Goal: Navigation & Orientation: Find specific page/section

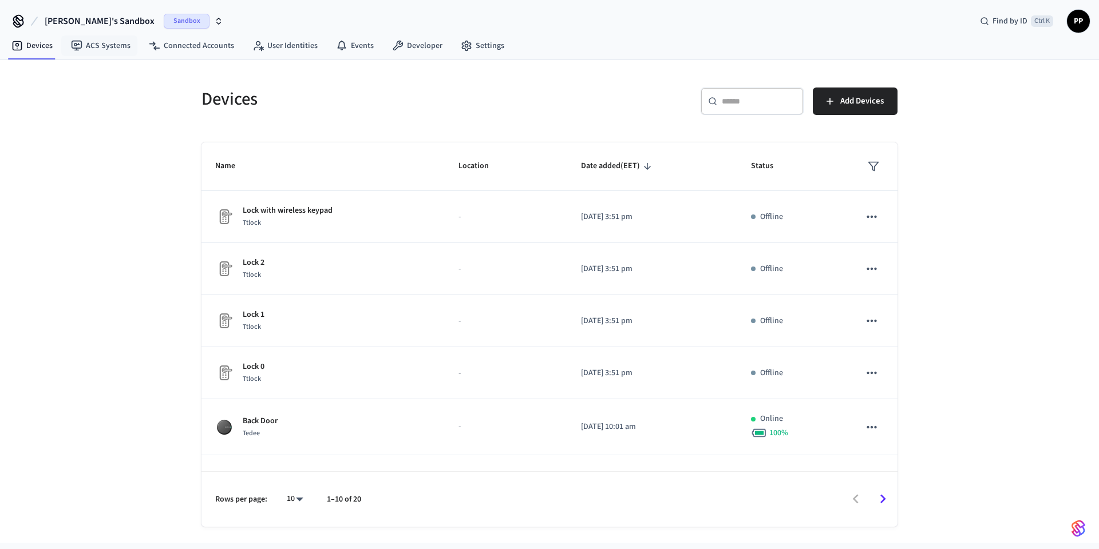
click at [164, 23] on span "Sandbox" at bounding box center [187, 21] width 46 height 15
click at [154, 93] on span "Production" at bounding box center [162, 95] width 46 height 15
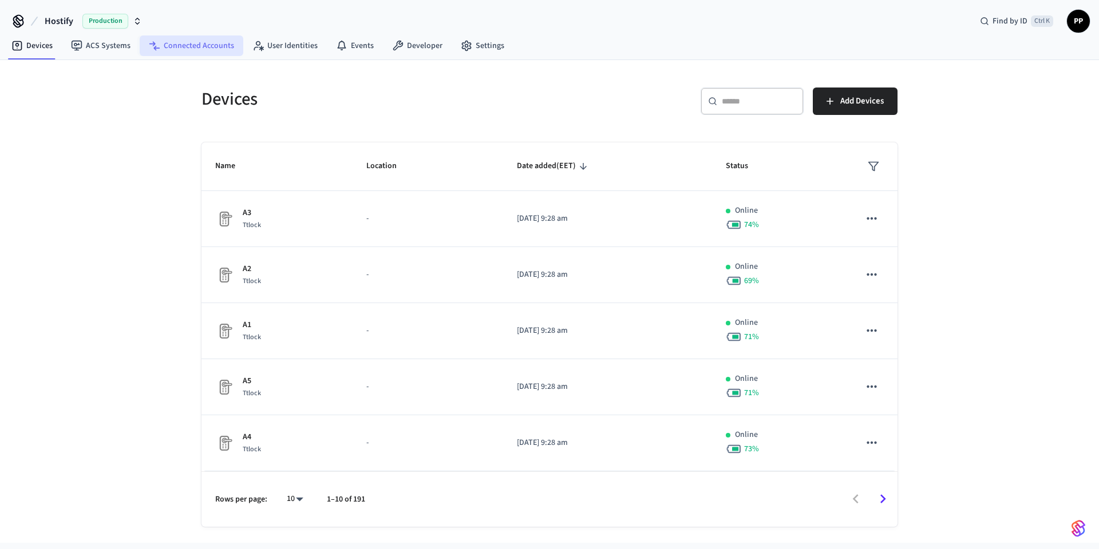
click at [192, 47] on link "Connected Accounts" at bounding box center [192, 45] width 104 height 21
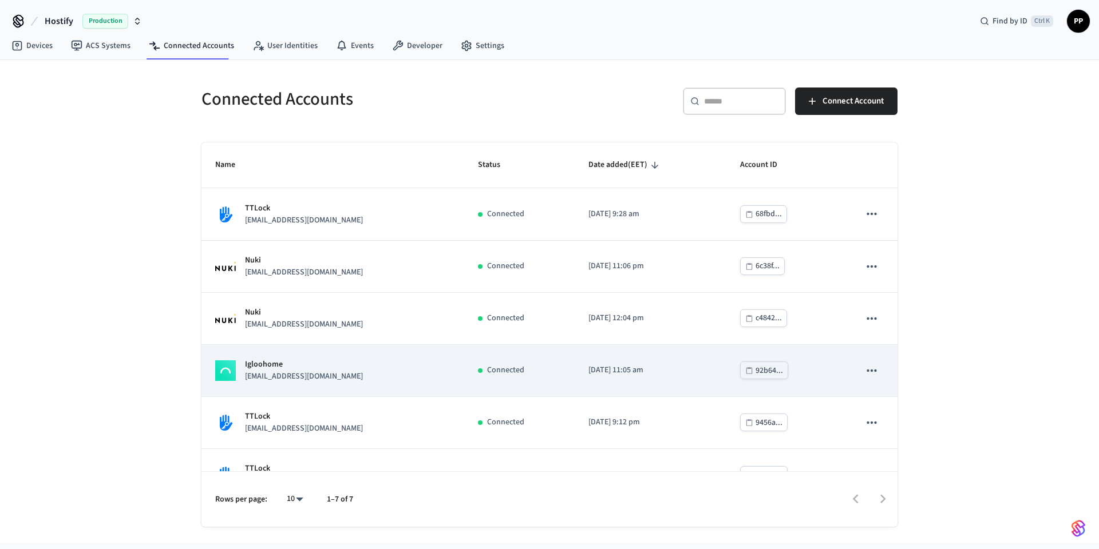
click at [345, 372] on div "Igloohome [EMAIL_ADDRESS][DOMAIN_NAME]" at bounding box center [332, 371] width 235 height 24
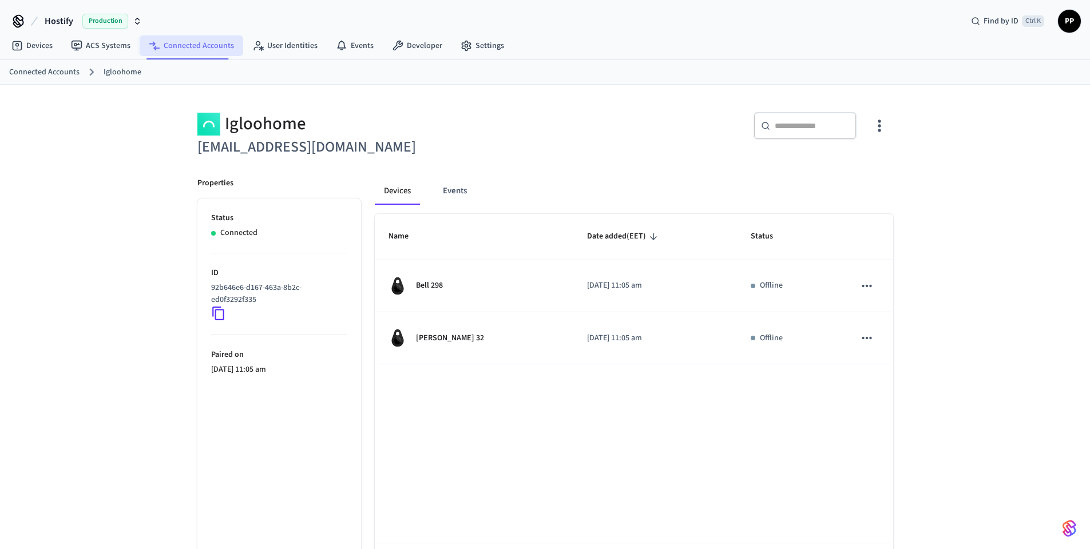
click at [191, 48] on link "Connected Accounts" at bounding box center [192, 45] width 104 height 21
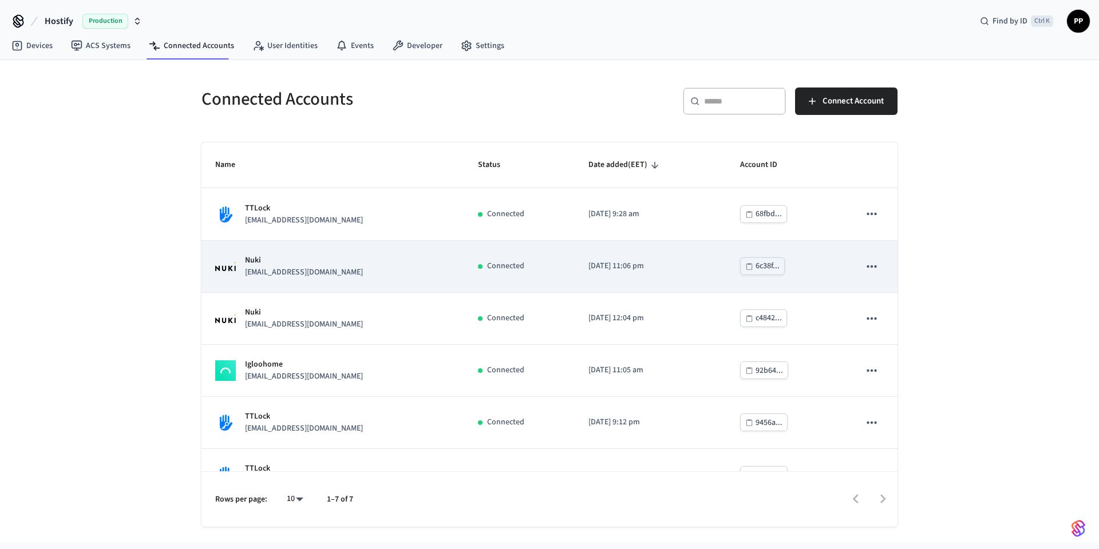
click at [323, 275] on p "[EMAIL_ADDRESS][DOMAIN_NAME]" at bounding box center [304, 273] width 118 height 12
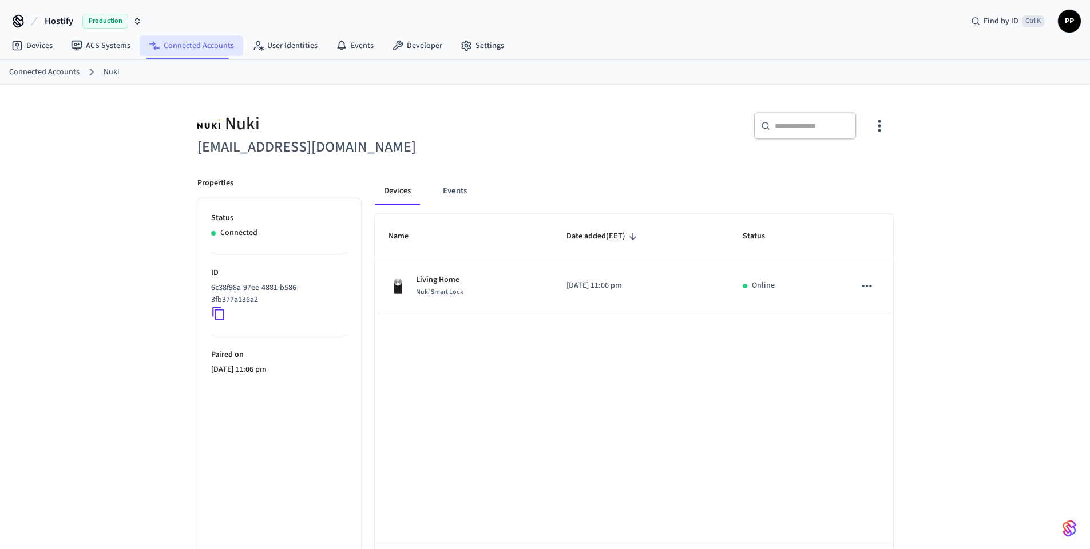
click at [192, 48] on link "Connected Accounts" at bounding box center [192, 45] width 104 height 21
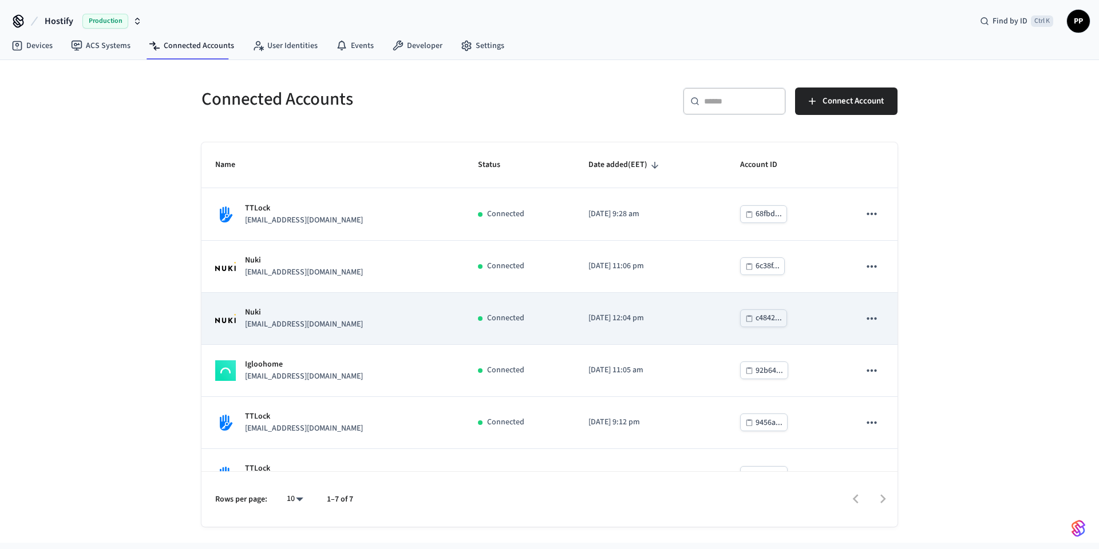
click at [355, 326] on div "Nuki [EMAIL_ADDRESS][DOMAIN_NAME]" at bounding box center [332, 319] width 235 height 24
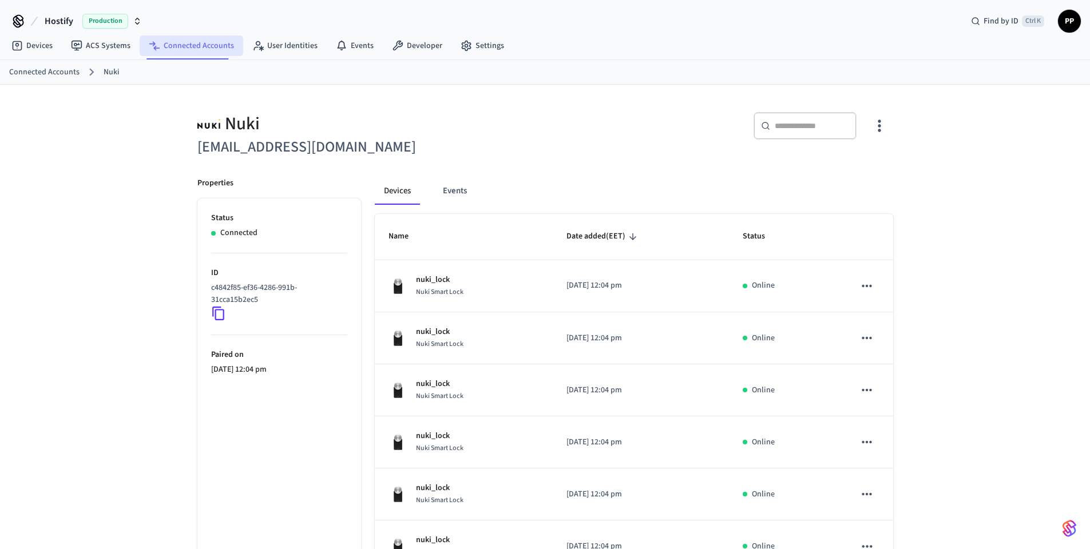
click at [200, 50] on link "Connected Accounts" at bounding box center [192, 45] width 104 height 21
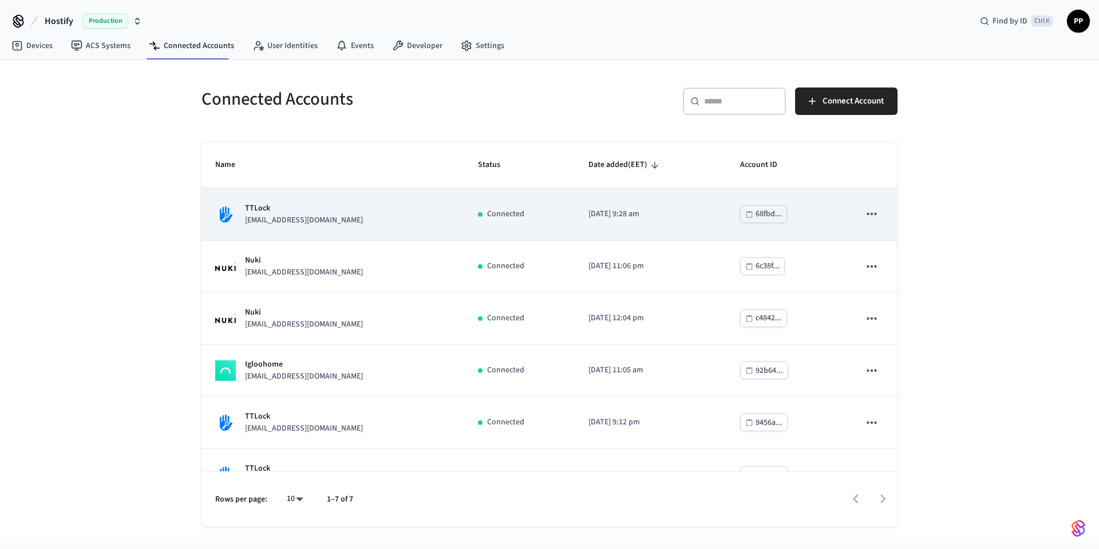
click at [332, 217] on div "TTLock [EMAIL_ADDRESS][DOMAIN_NAME]" at bounding box center [332, 215] width 235 height 24
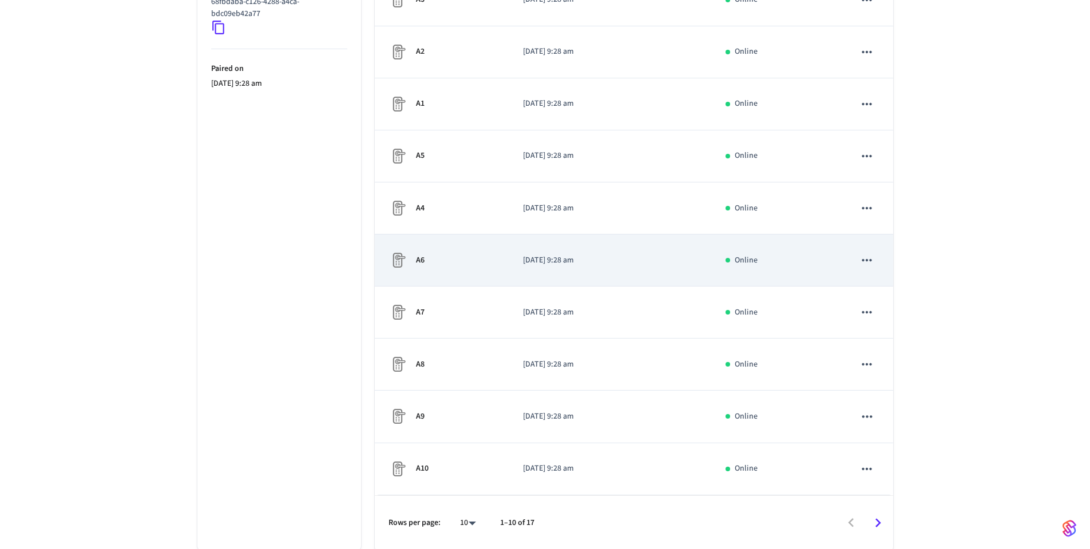
scroll to position [278, 0]
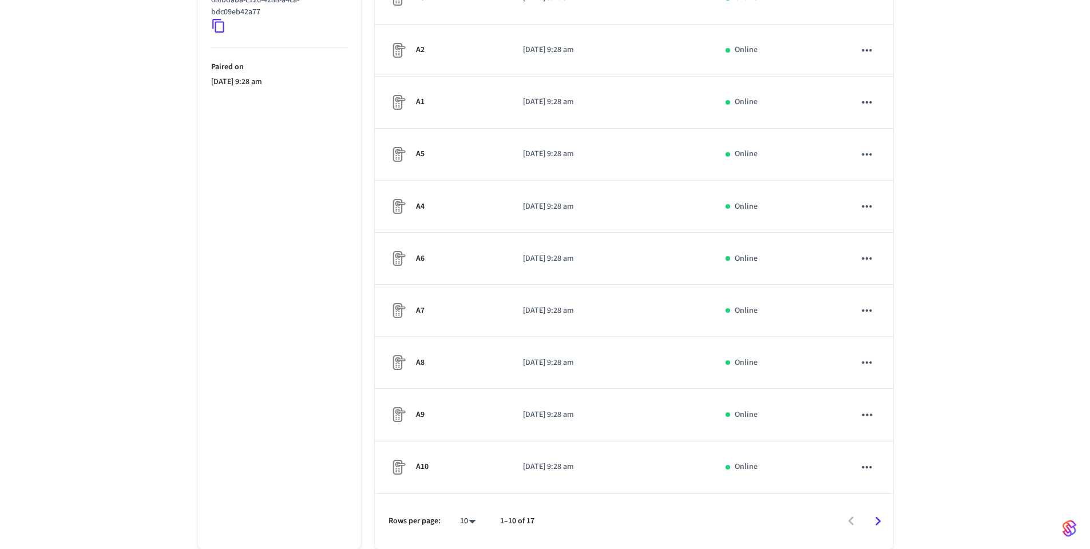
click at [873, 522] on icon "Go to next page" at bounding box center [878, 522] width 18 height 18
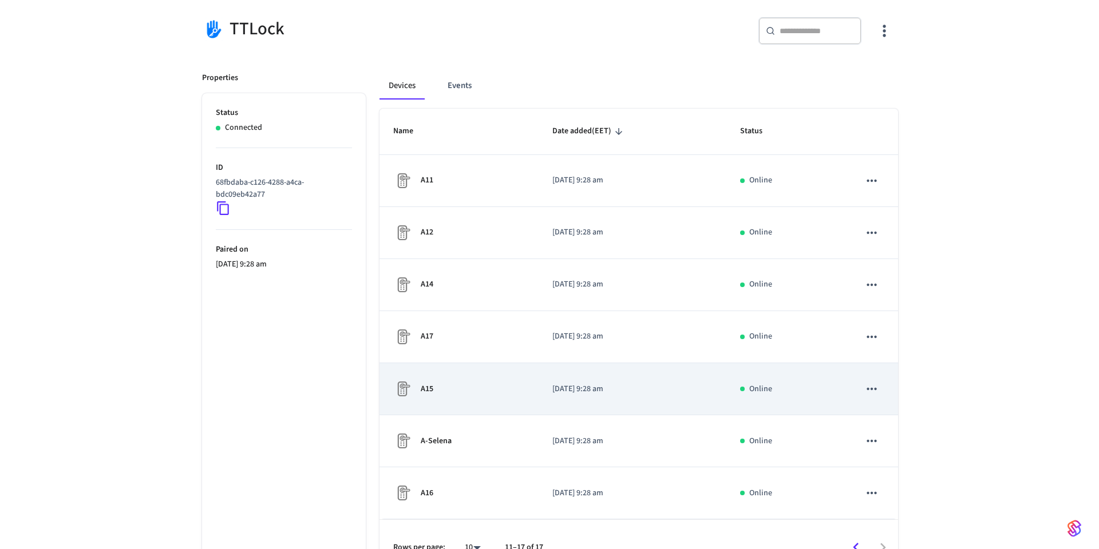
scroll to position [0, 0]
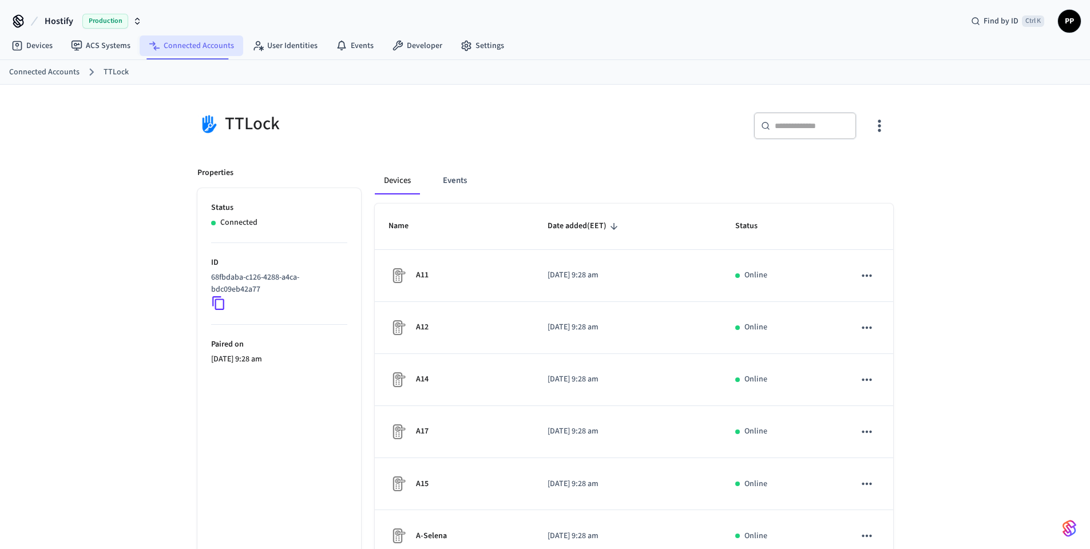
click at [197, 49] on link "Connected Accounts" at bounding box center [192, 45] width 104 height 21
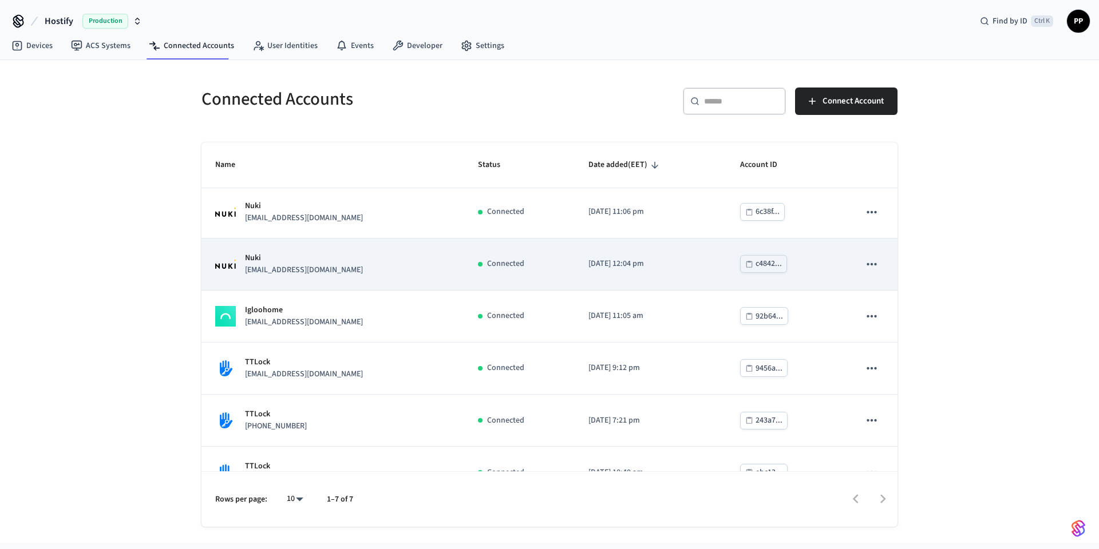
scroll to position [82, 0]
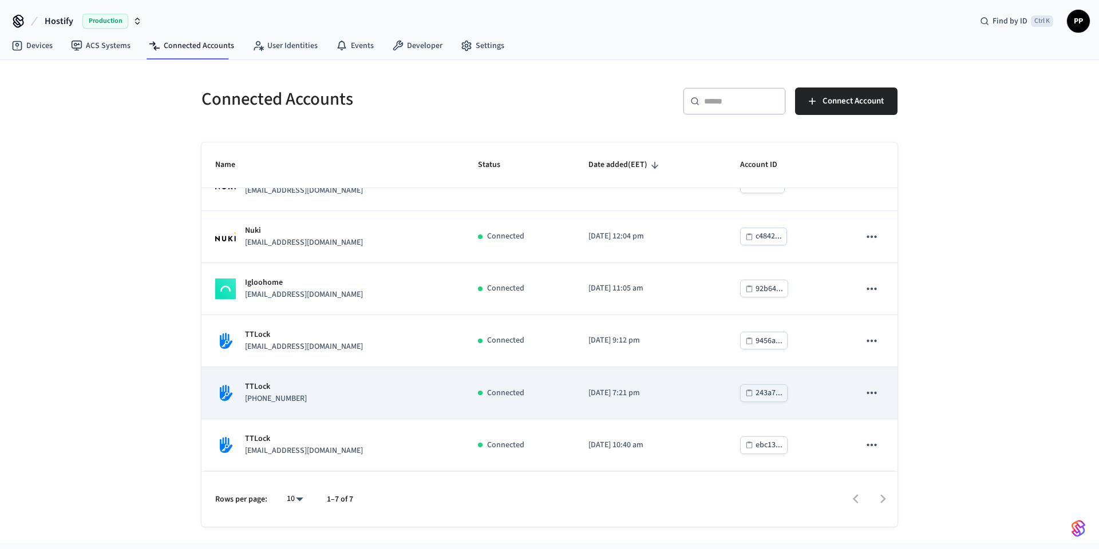
click at [325, 399] on div "TTLock [PHONE_NUMBER]" at bounding box center [332, 393] width 235 height 24
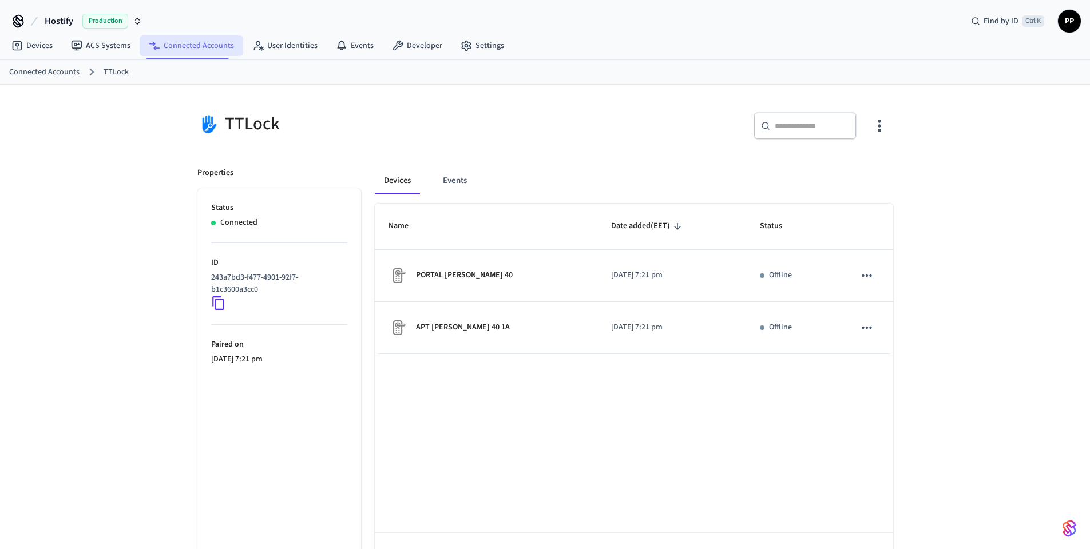
click at [186, 42] on link "Connected Accounts" at bounding box center [192, 45] width 104 height 21
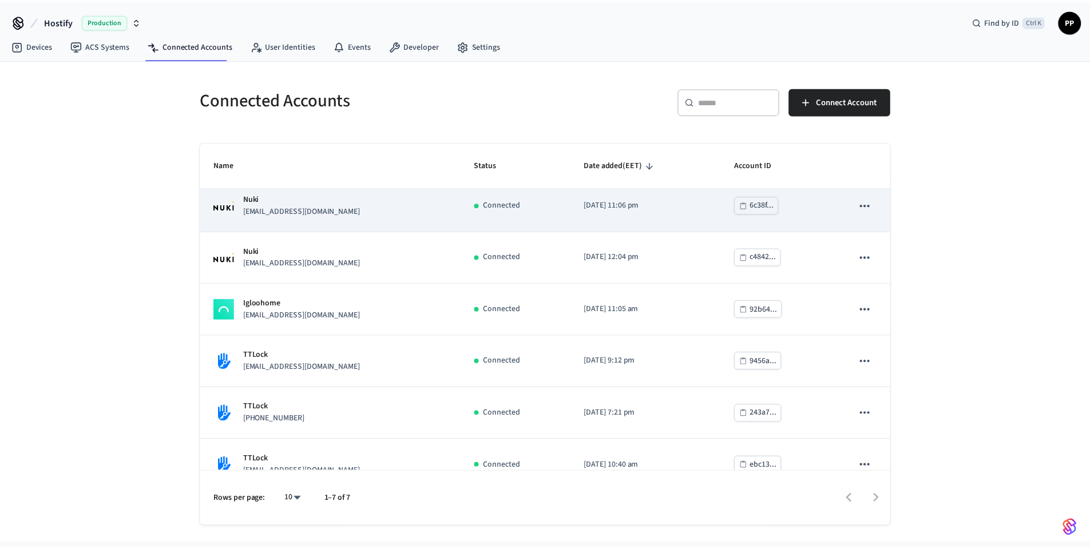
scroll to position [82, 0]
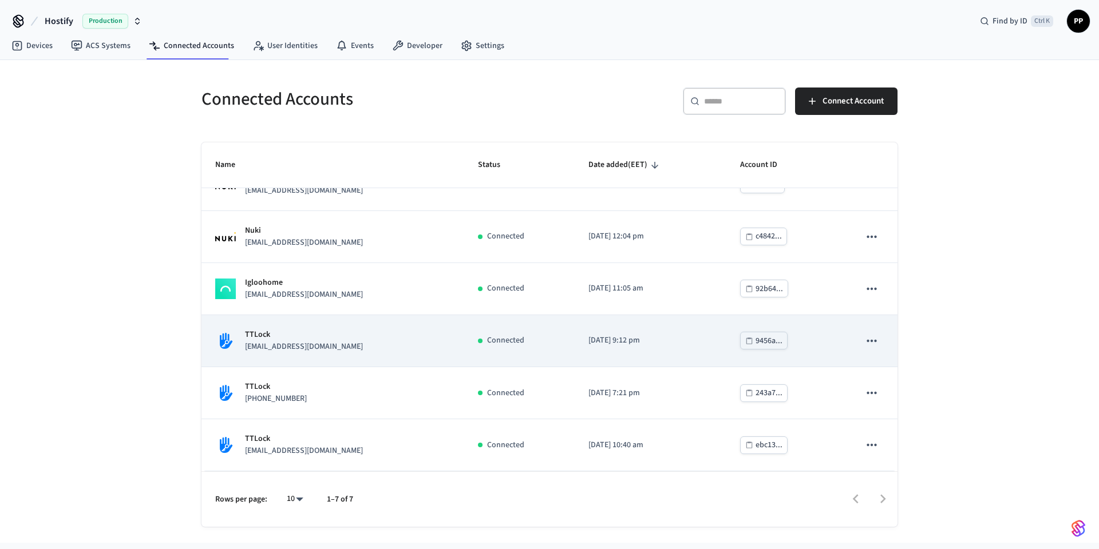
click at [351, 342] on p "[EMAIL_ADDRESS][DOMAIN_NAME]" at bounding box center [304, 347] width 118 height 12
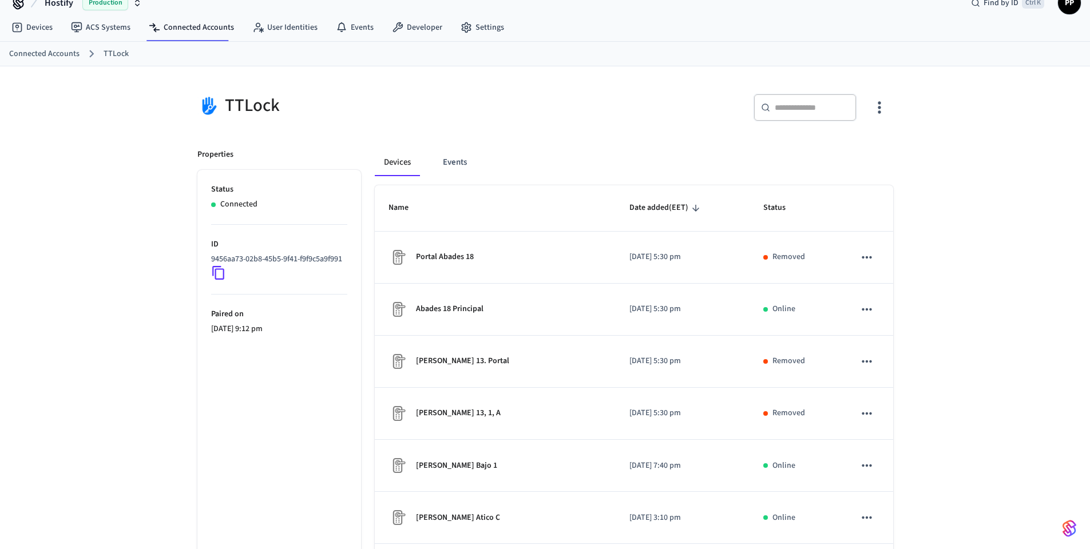
scroll to position [3, 0]
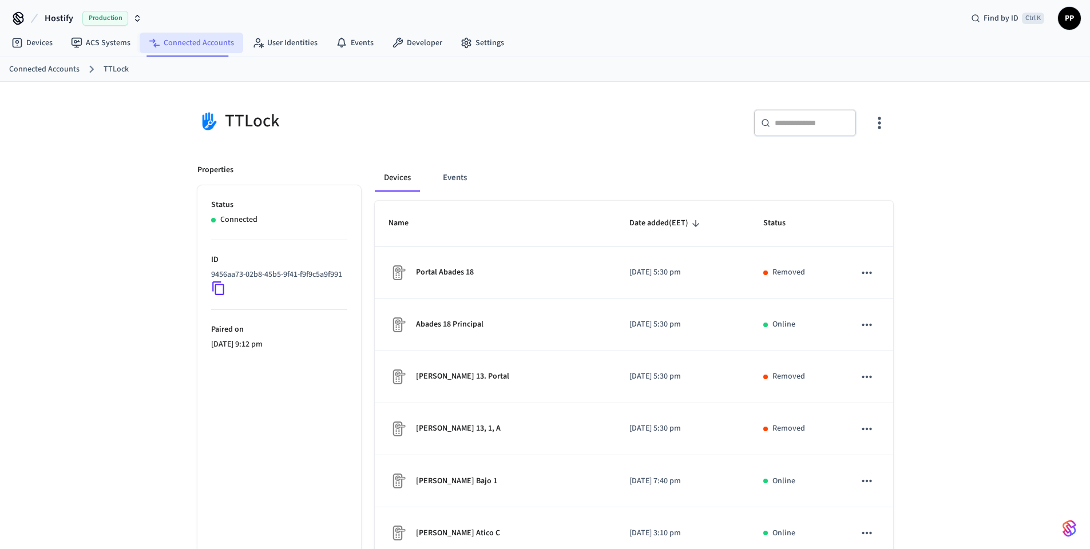
click at [198, 43] on link "Connected Accounts" at bounding box center [192, 43] width 104 height 21
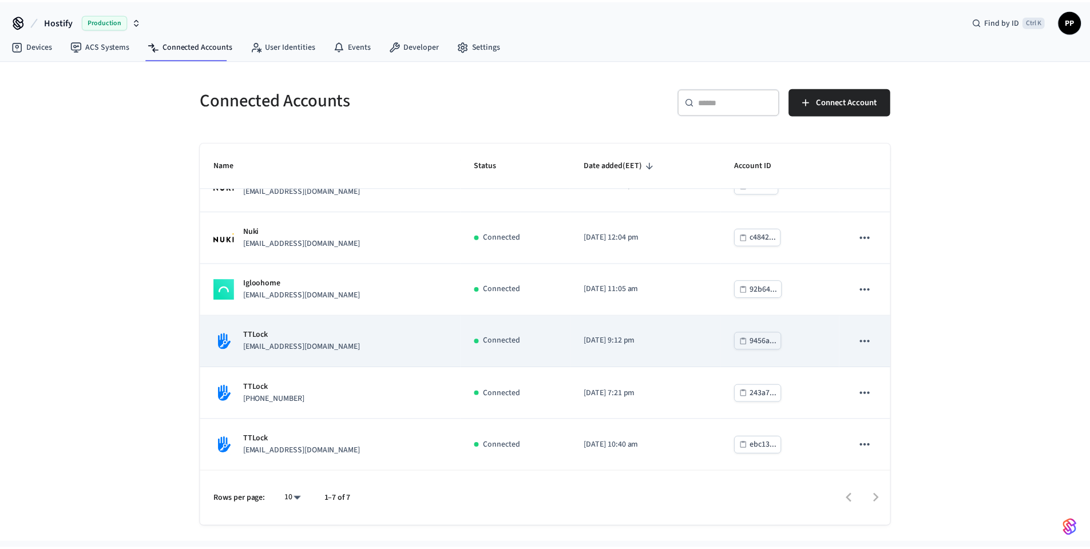
scroll to position [82, 0]
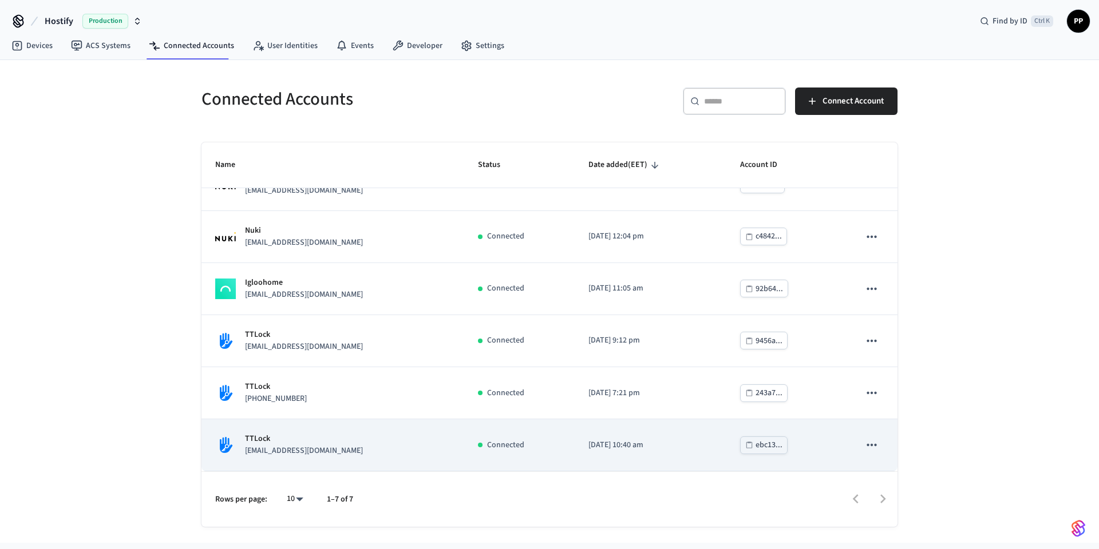
click at [322, 450] on div "TTLock [EMAIL_ADDRESS][DOMAIN_NAME]" at bounding box center [332, 445] width 235 height 24
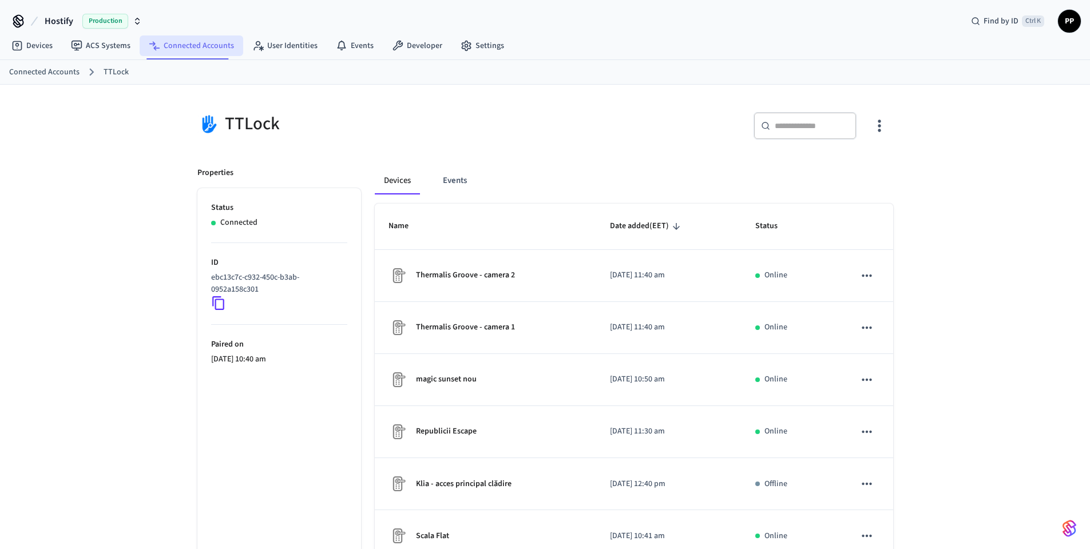
click at [175, 46] on link "Connected Accounts" at bounding box center [192, 45] width 104 height 21
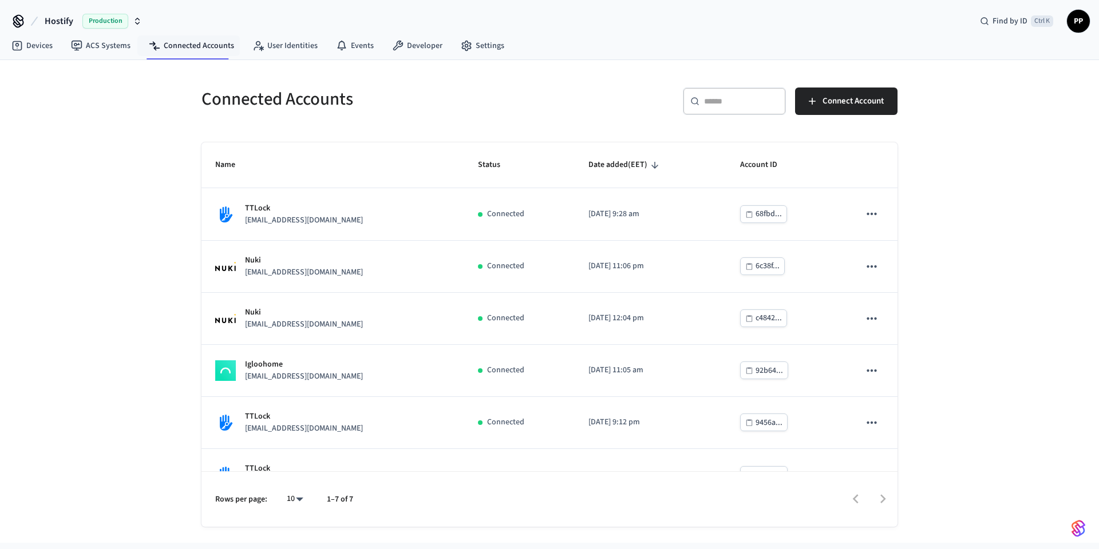
click at [584, 93] on div "​ ​ Connect Account" at bounding box center [726, 106] width 341 height 37
